Goal: Task Accomplishment & Management: Complete application form

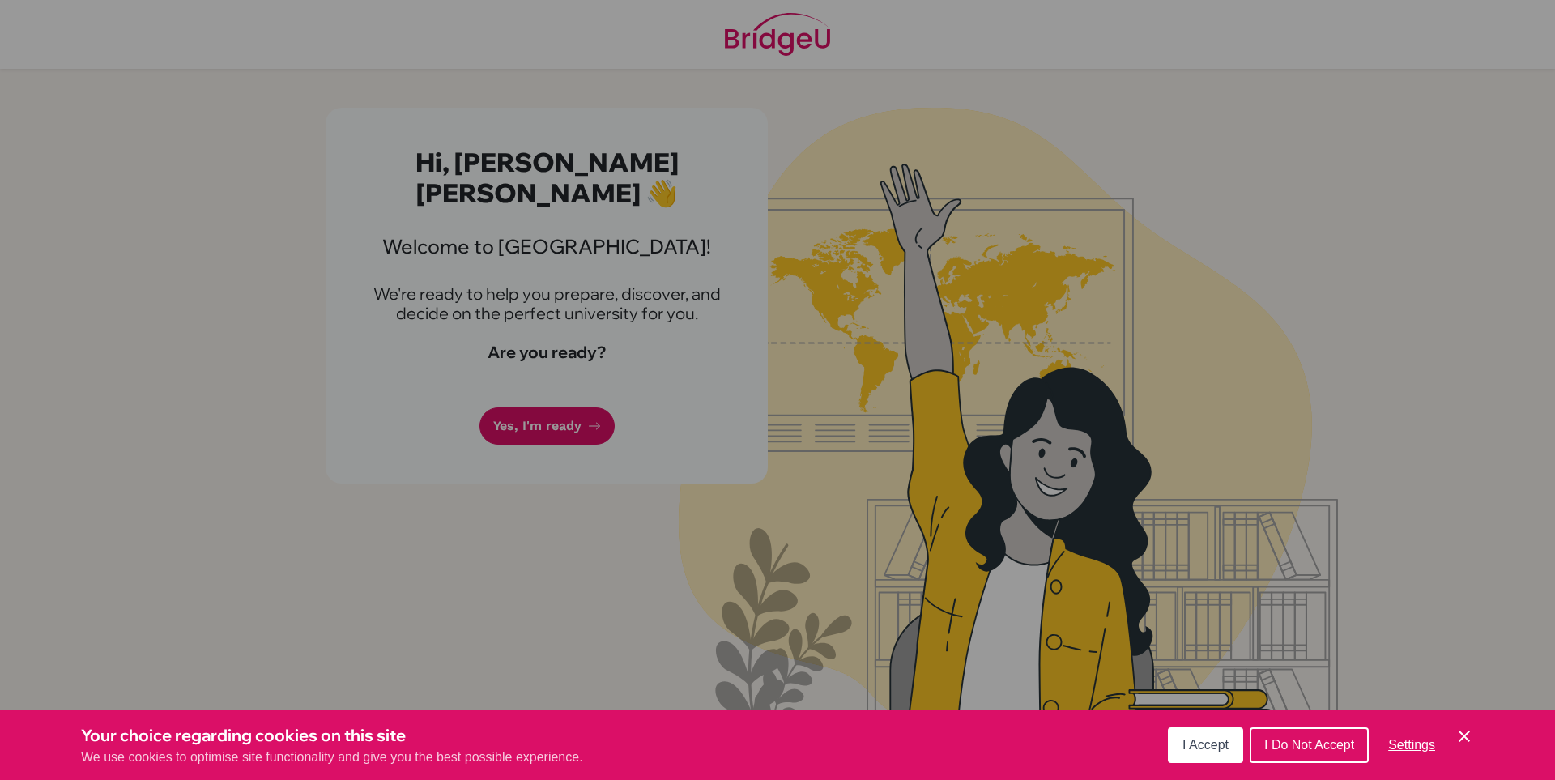
click at [1208, 756] on button "I Accept" at bounding box center [1205, 745] width 75 height 36
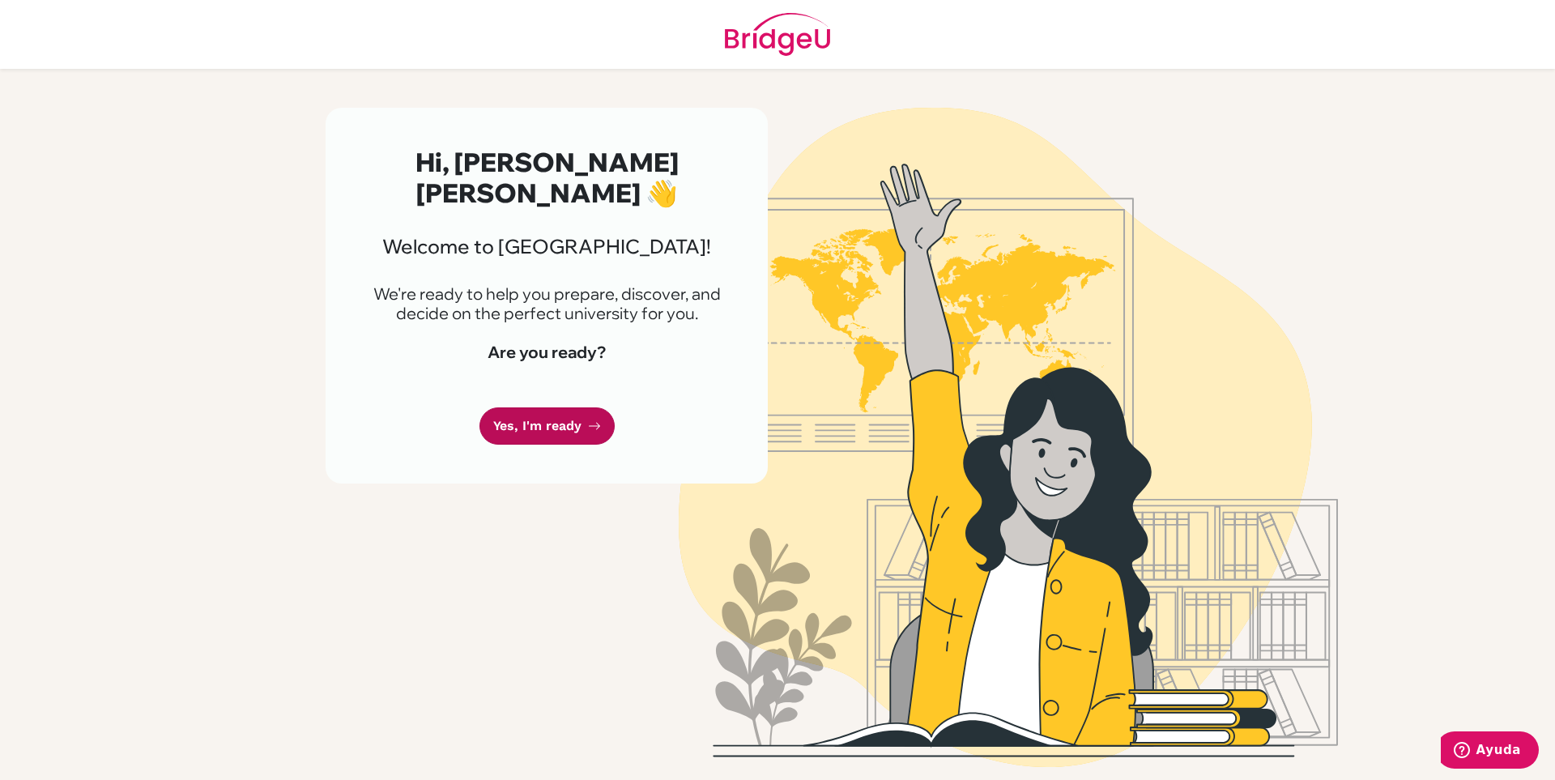
click at [566, 407] on link "Yes, I'm ready" at bounding box center [546, 426] width 135 height 38
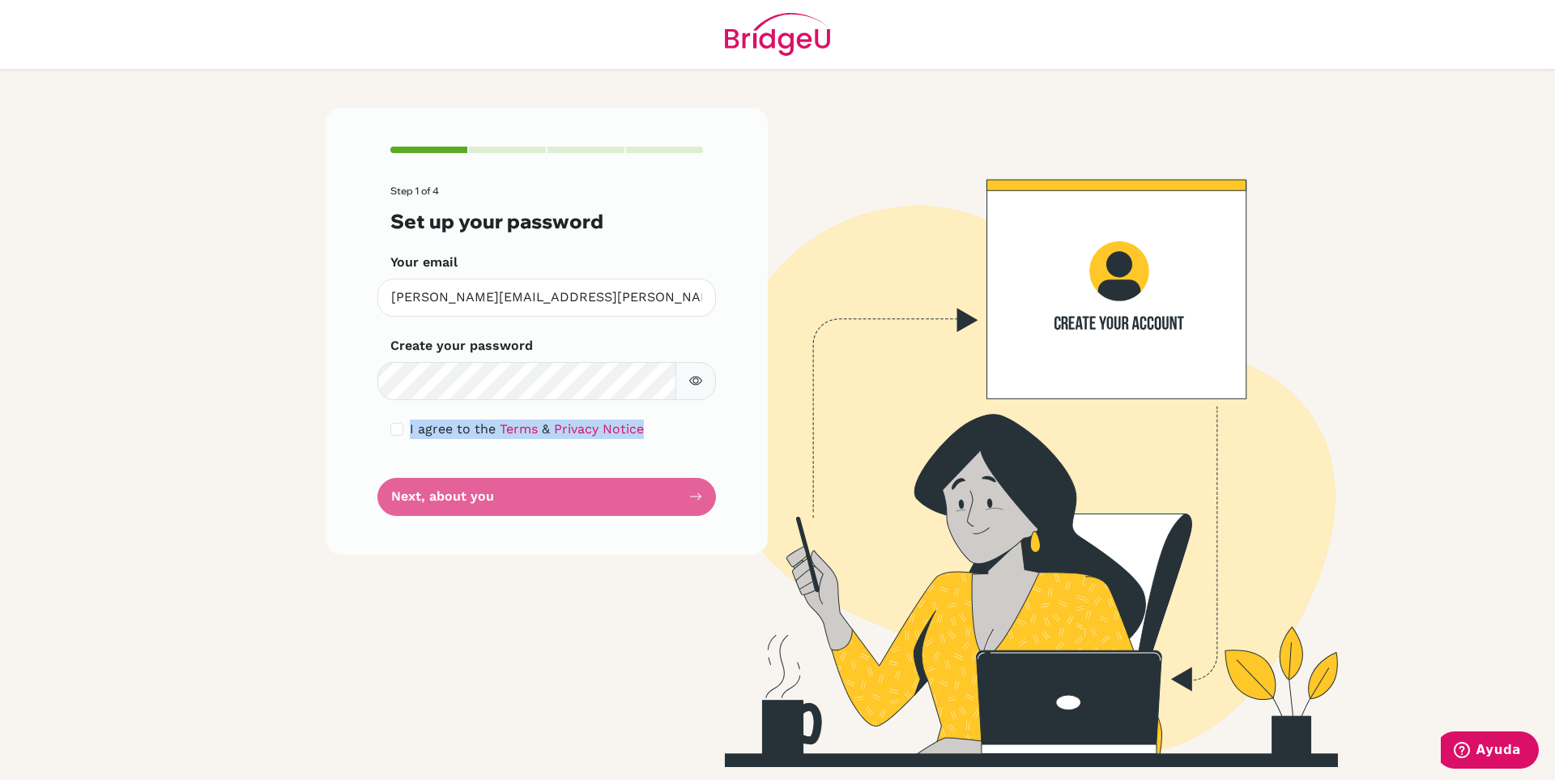
drag, startPoint x: 491, startPoint y: 501, endPoint x: 298, endPoint y: 388, distance: 223.2
click at [298, 388] on main "Step 1 of 4 Set up your password Your email juan.caicedo@colegiobolivar.org Inv…" at bounding box center [777, 390] width 1555 height 780
click at [407, 433] on div "I agree to the Terms & Privacy Notice" at bounding box center [546, 429] width 313 height 19
click at [403, 435] on div "I agree to the Terms & Privacy Notice" at bounding box center [546, 429] width 313 height 19
click at [400, 434] on input "checkbox" at bounding box center [396, 429] width 13 height 13
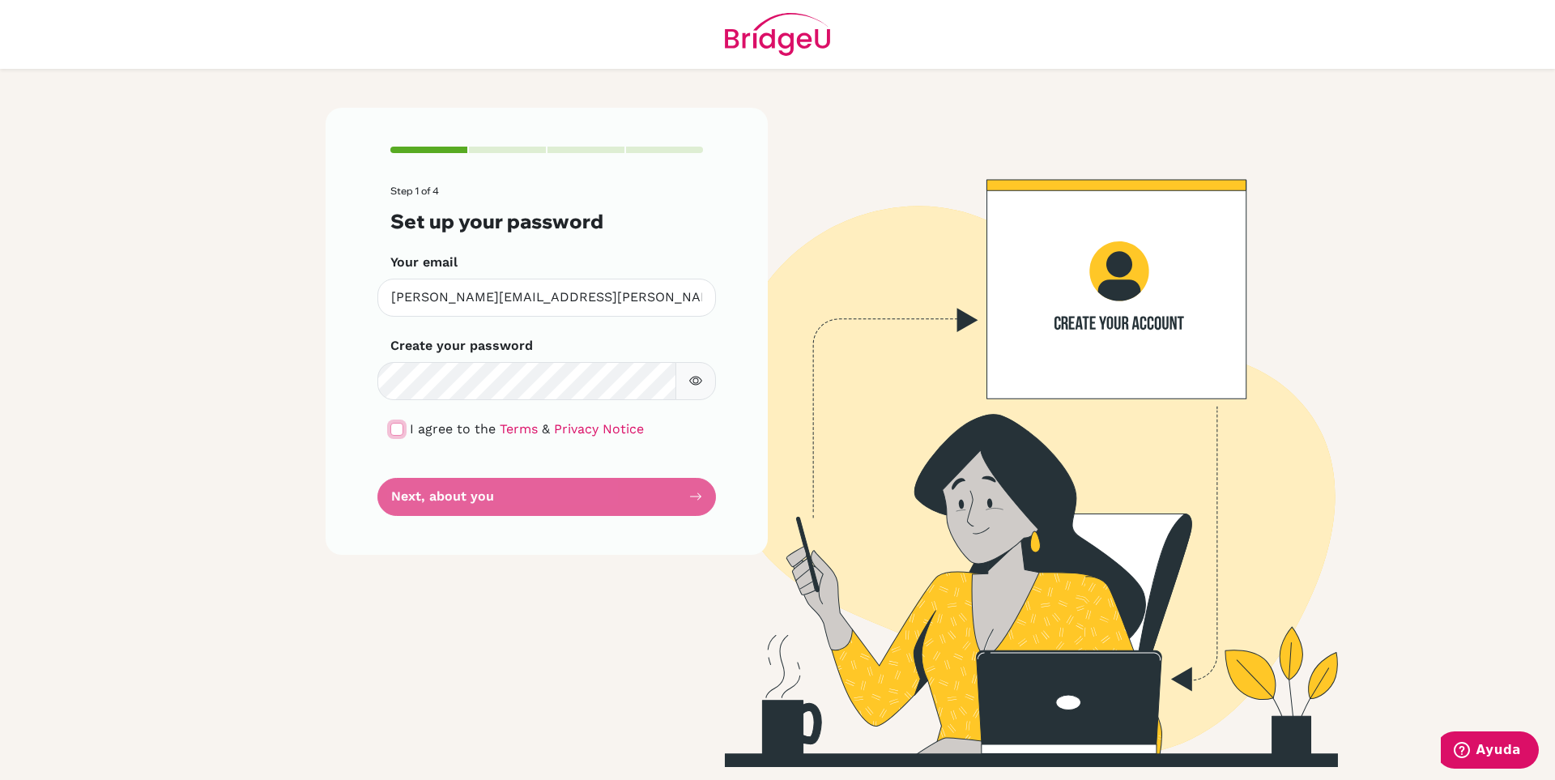
checkbox input "true"
click at [464, 493] on button "Next, about you" at bounding box center [546, 497] width 339 height 38
